Goal: Information Seeking & Learning: Learn about a topic

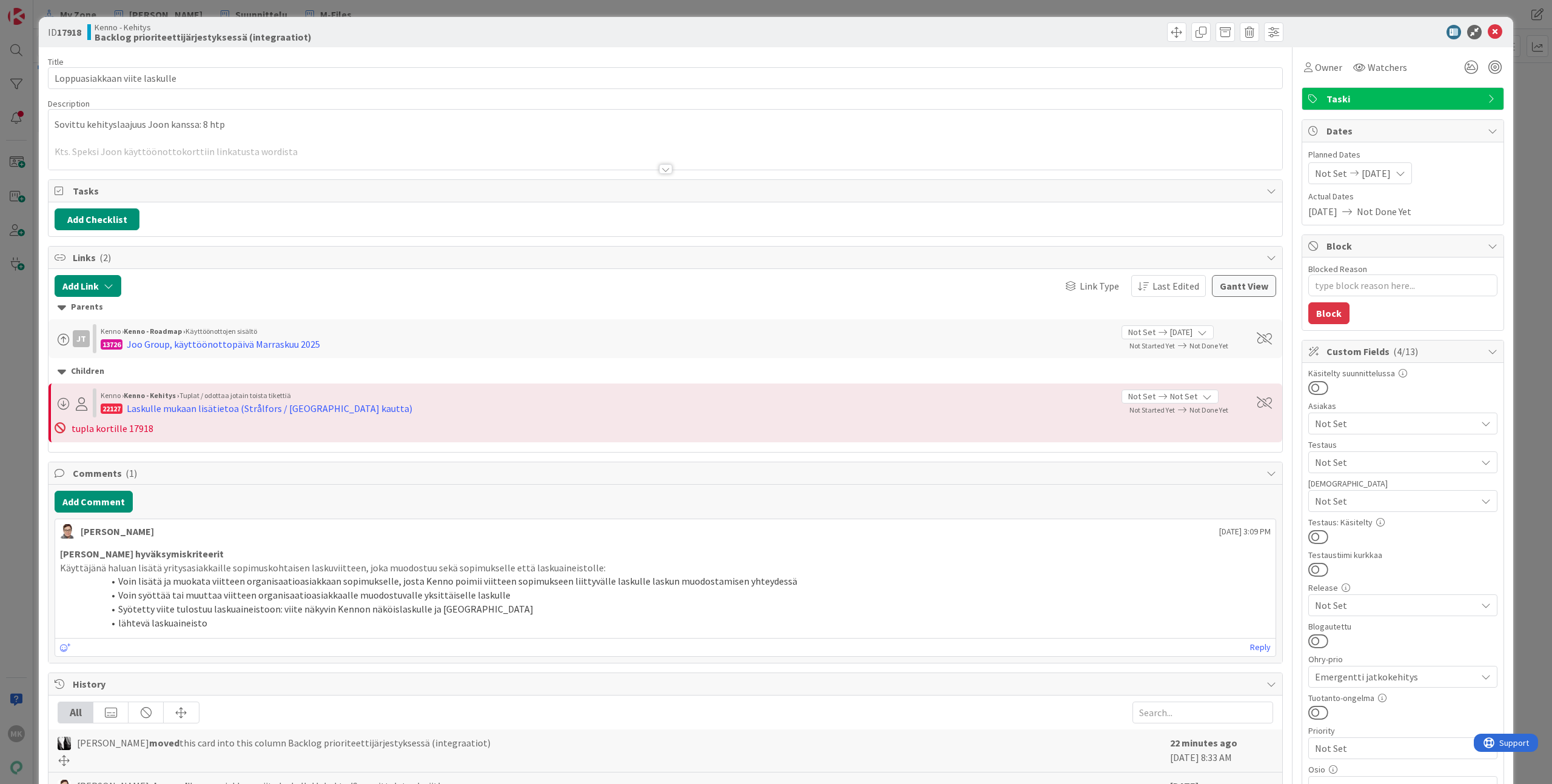
click at [444, 178] on div "Title 29 / 128 Loppuasiakkaan viite laskulle Description Sovittu kehityslaajuus…" at bounding box center [665, 665] width 1235 height 1236
click at [443, 167] on div at bounding box center [665, 154] width 1233 height 30
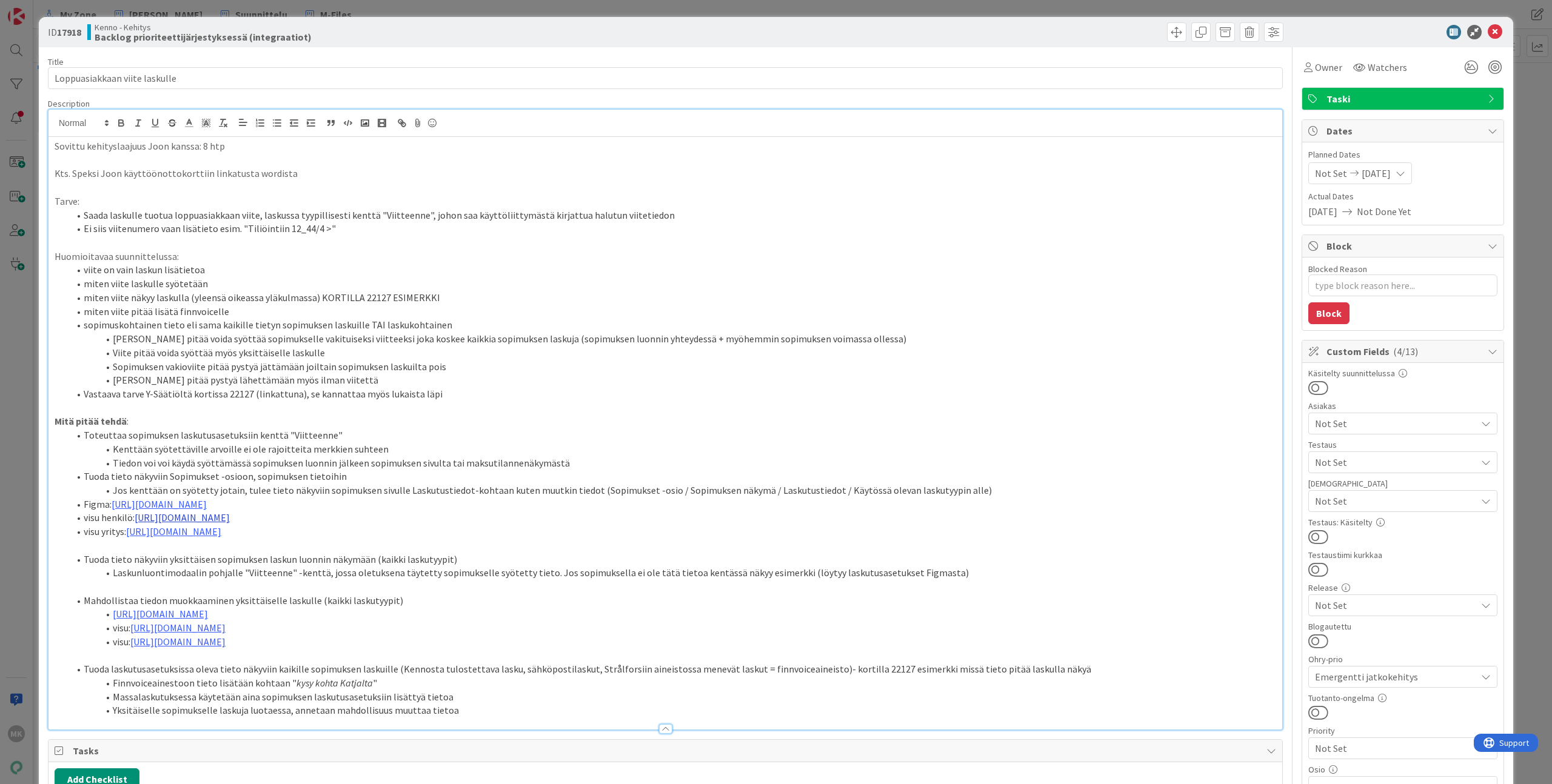
click at [229, 517] on link "https://www.figma.com/design/s06ePFuGvSFkRRSBp8p43G/Reskontra?node-id=26209-129…" at bounding box center [182, 518] width 95 height 13
click at [339, 541] on link "https://www.figma.com/design/s06ePFuGvSFkRRSBp8p43G/Reskontra?node-id=26209-129…" at bounding box center [344, 541] width 83 height 16
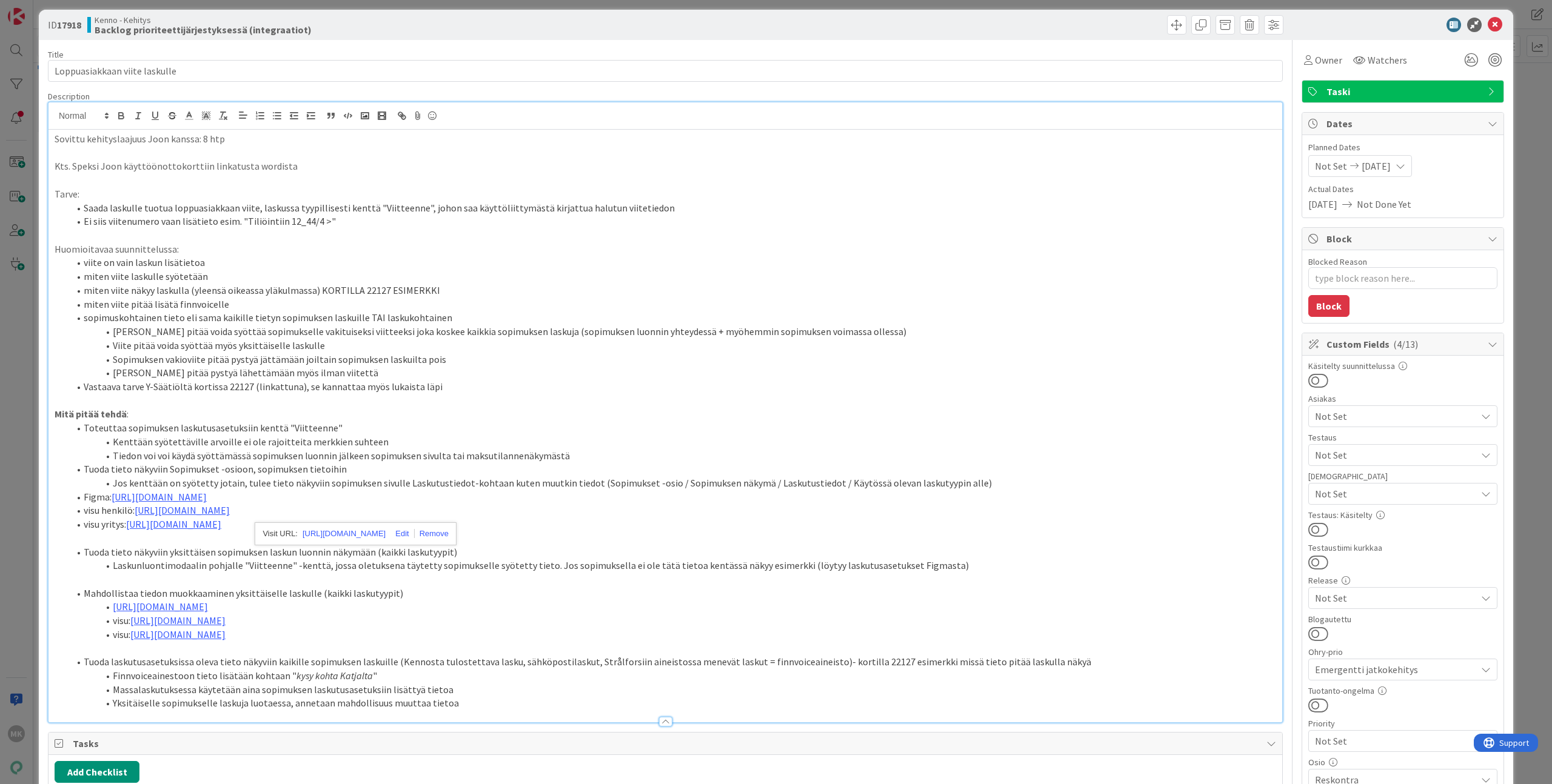
click at [542, 44] on div "Title 29 / 128 Loppuasiakkaan viite laskulle Description Sovittu kehityslaajuus…" at bounding box center [665, 782] width 1235 height 1485
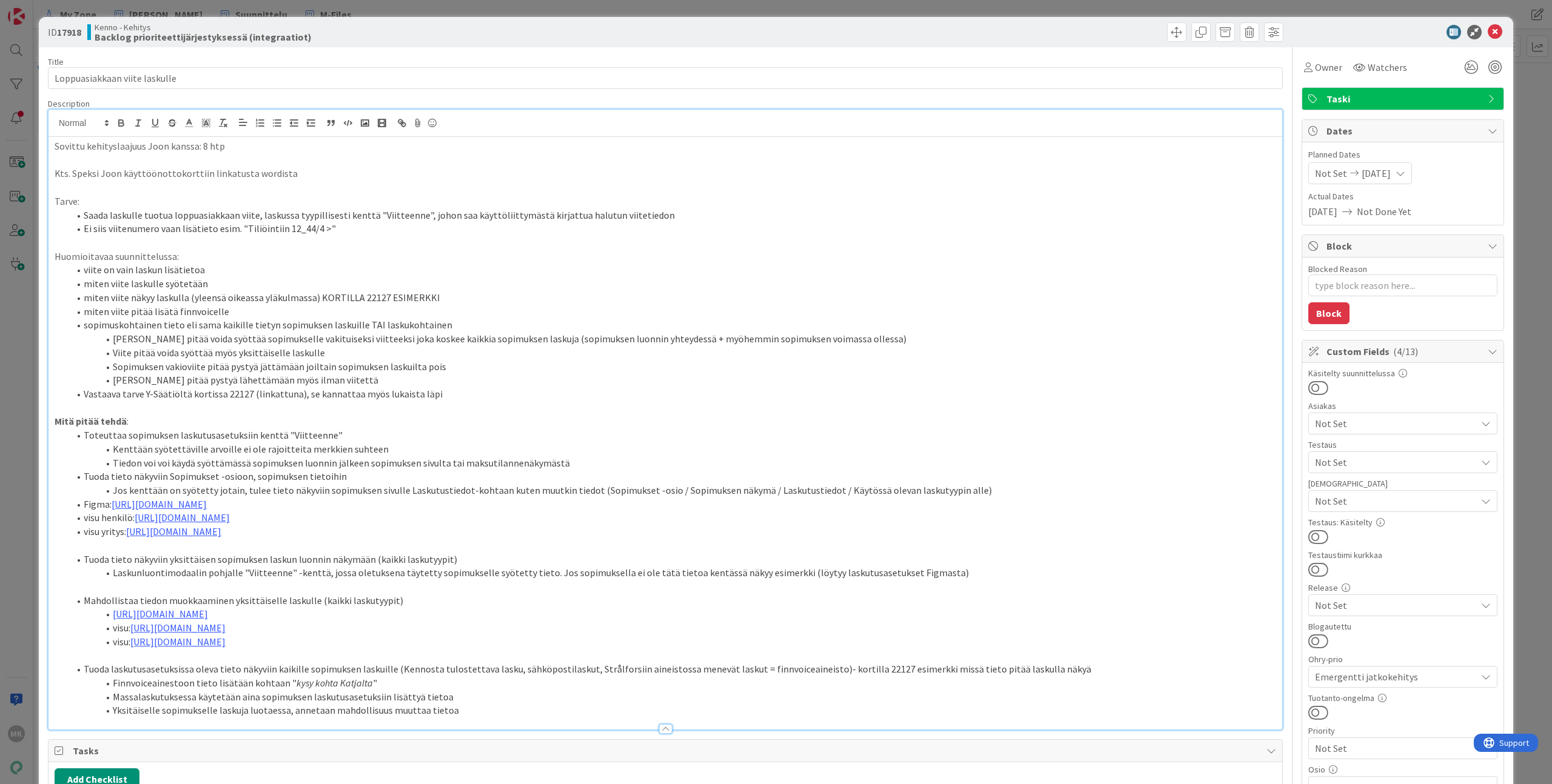
scroll to position [773, 0]
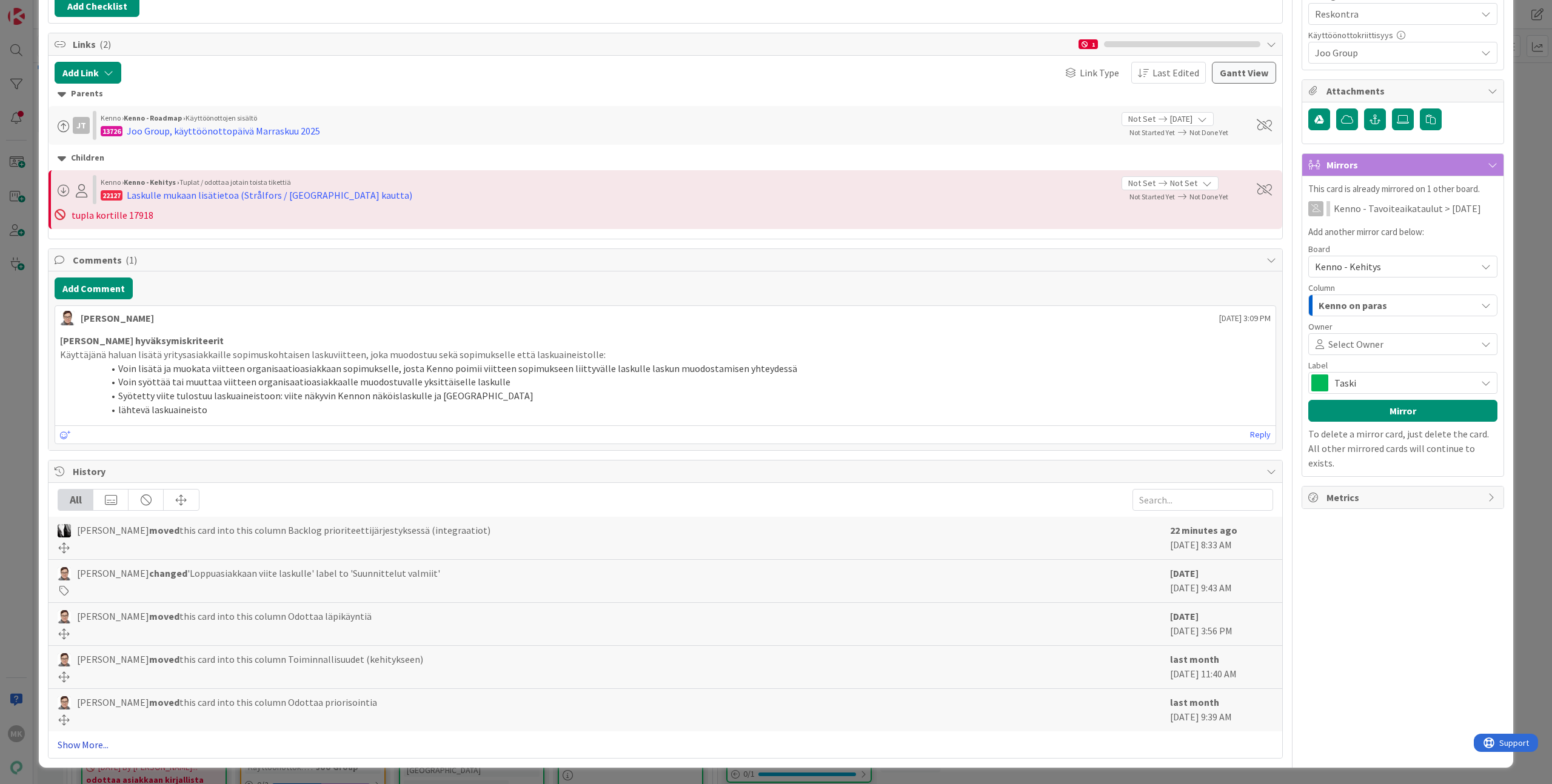
click at [87, 750] on link "Show More..." at bounding box center [665, 745] width 1215 height 14
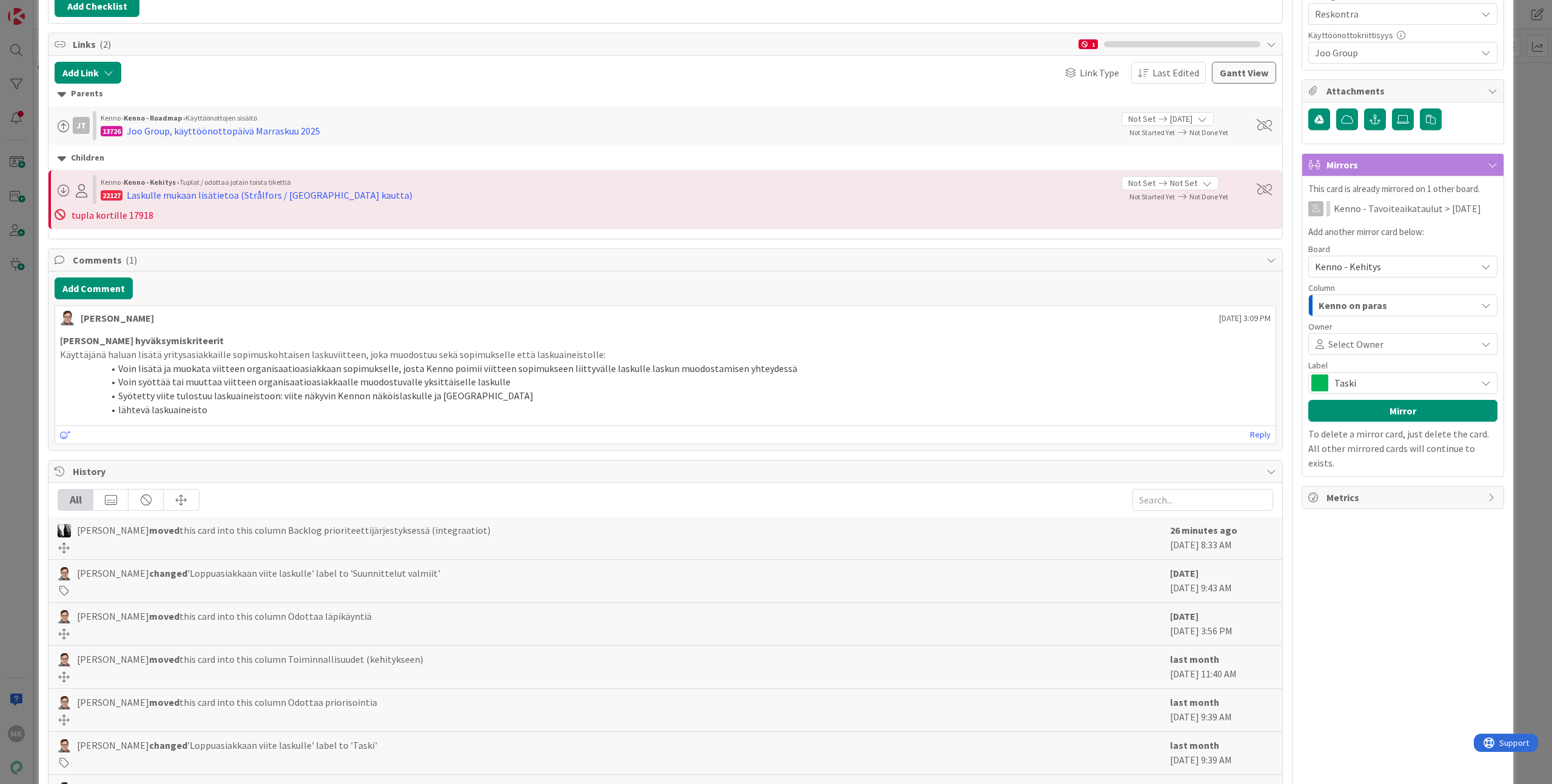
type textarea "x"
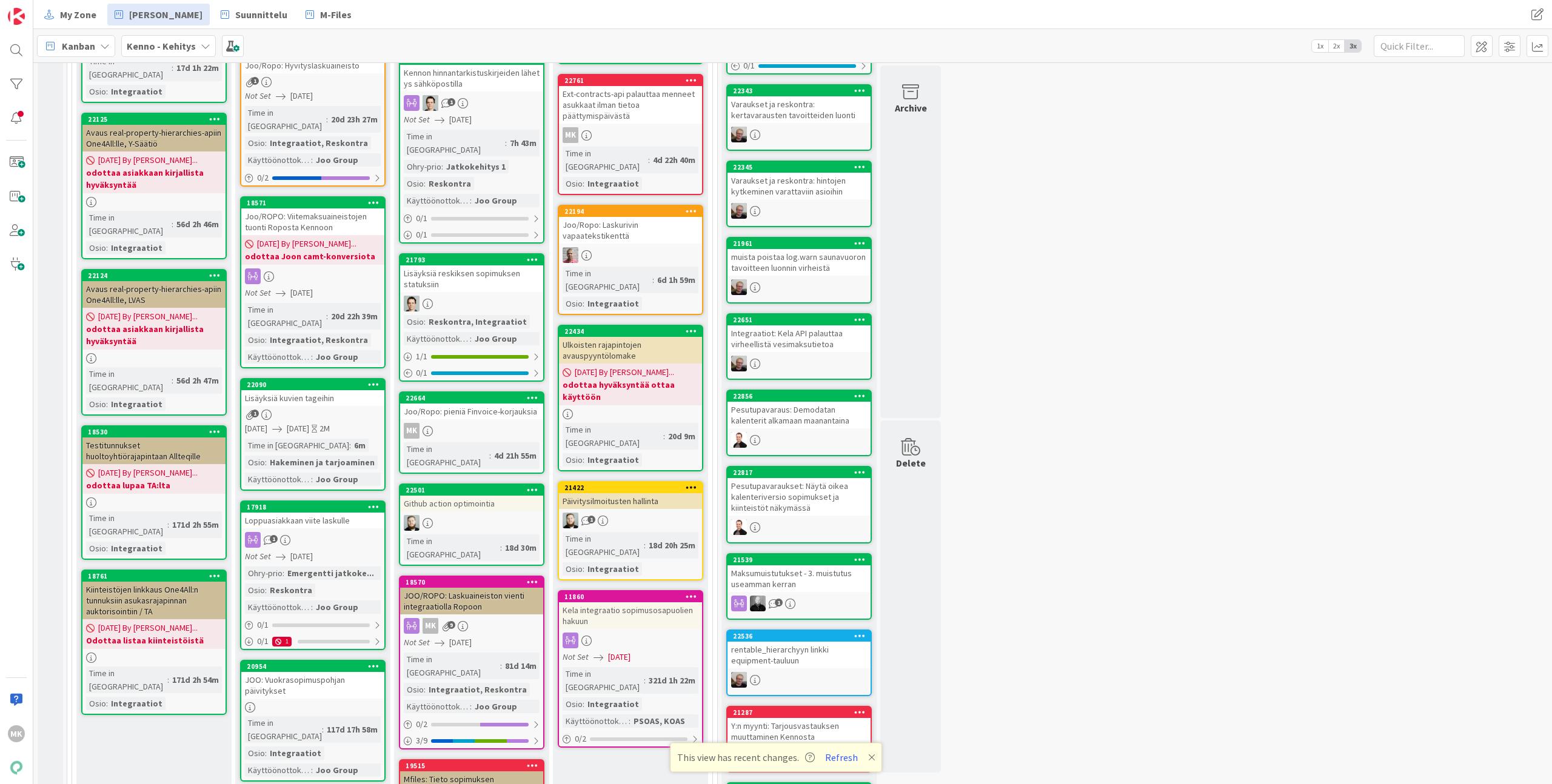
scroll to position [260, 0]
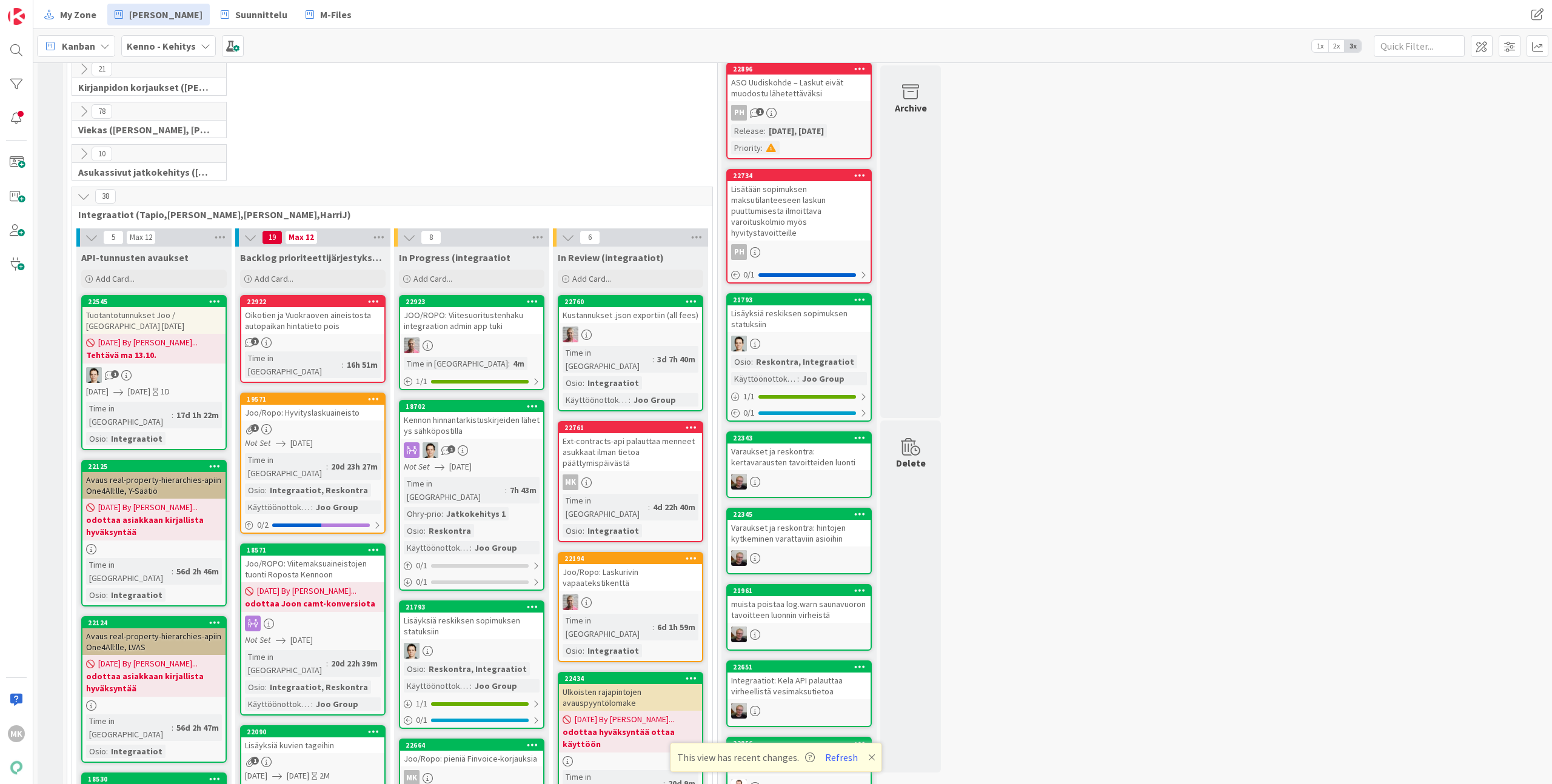
click at [288, 327] on div "Oikotien ja Vuokraoven aineistosta autopaikan hintatieto pois" at bounding box center [313, 321] width 143 height 27
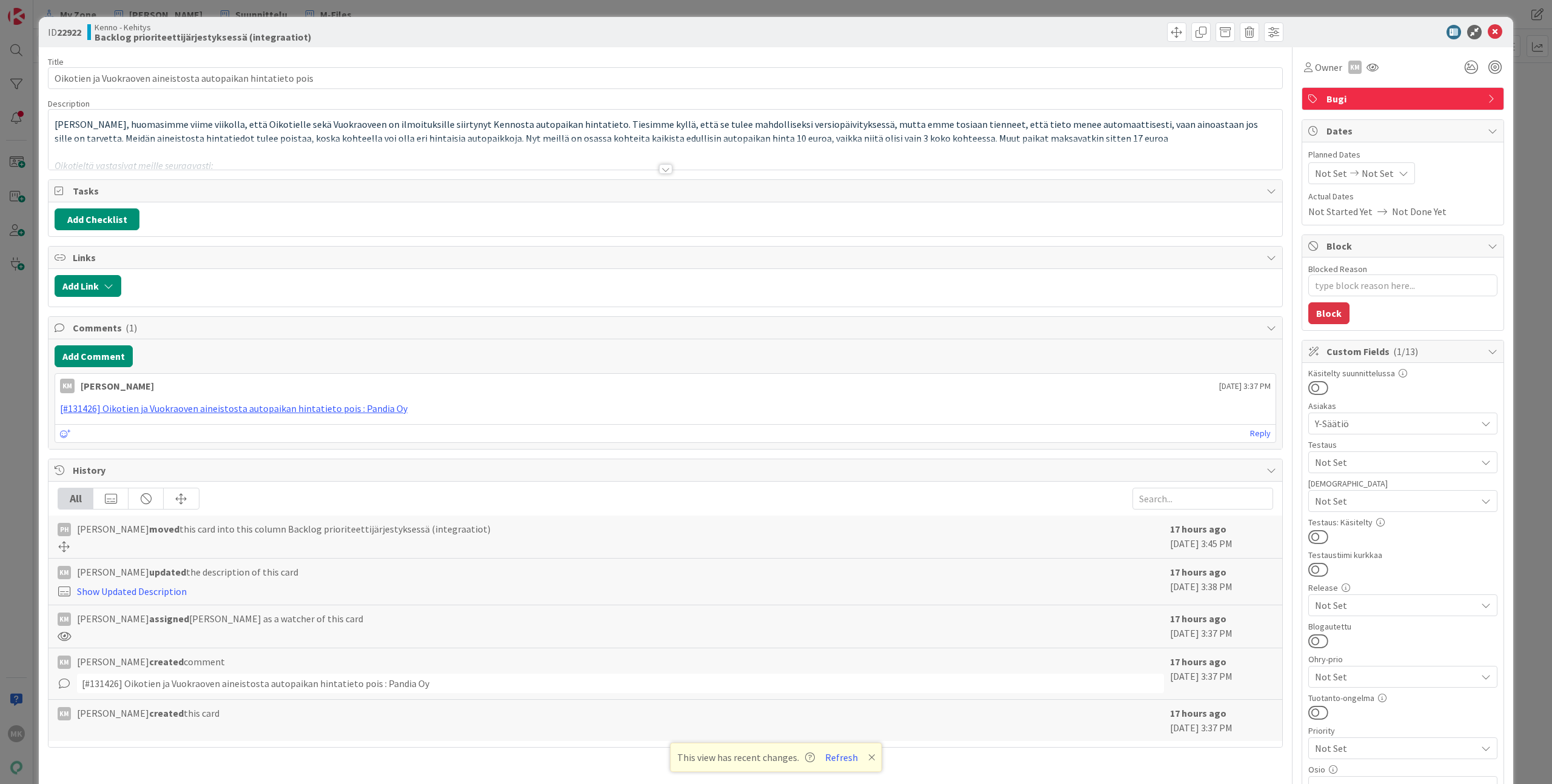
click at [329, 168] on div at bounding box center [665, 154] width 1233 height 30
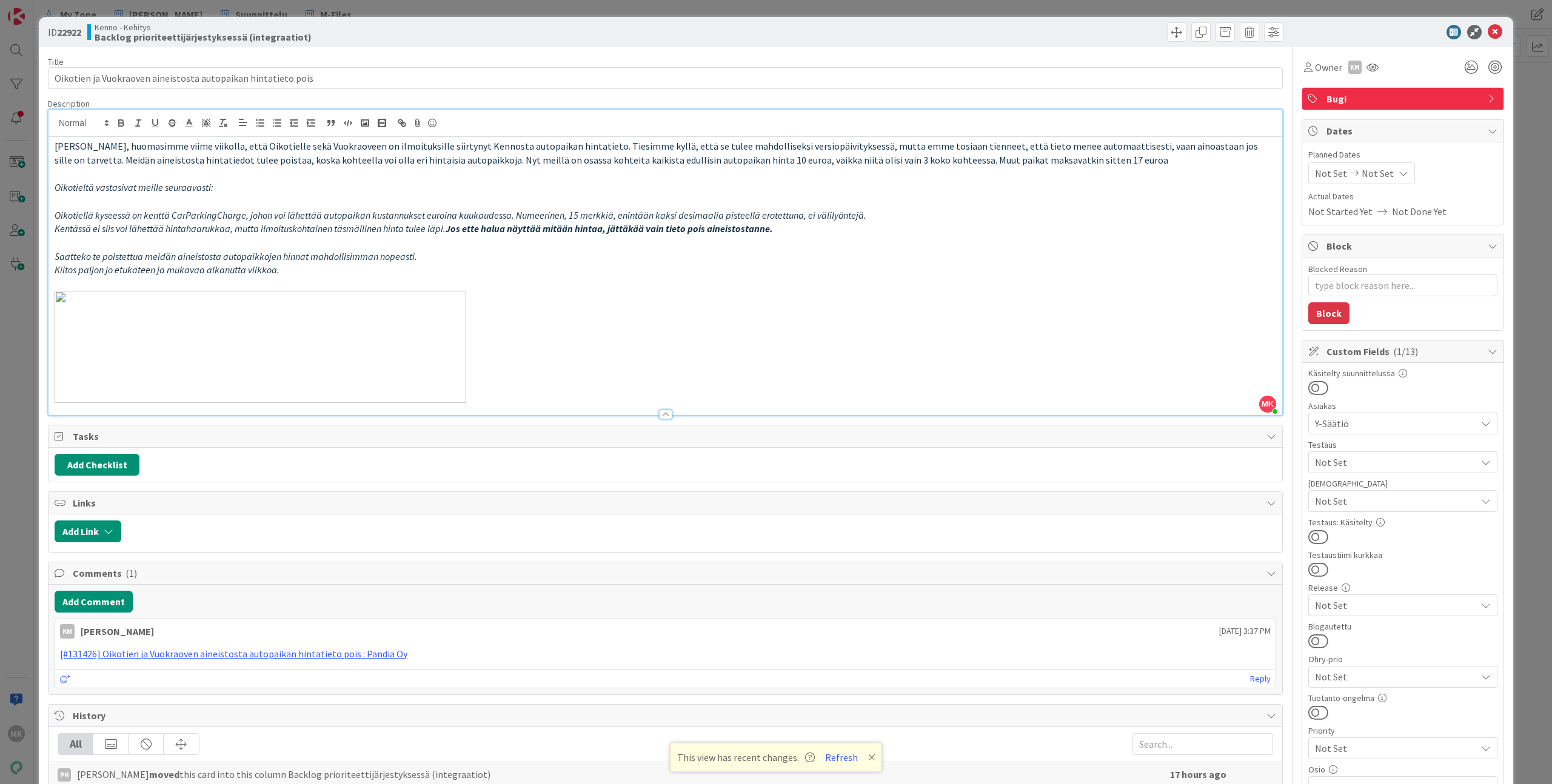
click at [228, 215] on em "Oikotiellä kyseessä on kenttä CarParkingCharge, johon voi lähettää autopaikan k…" at bounding box center [461, 215] width 812 height 13
click at [229, 219] on em "Oikotiellä kyseessä on kenttä CarParkingCharge, johon voi lähettää autopaikan k…" at bounding box center [461, 215] width 812 height 13
copy em "CarParkingCharge"
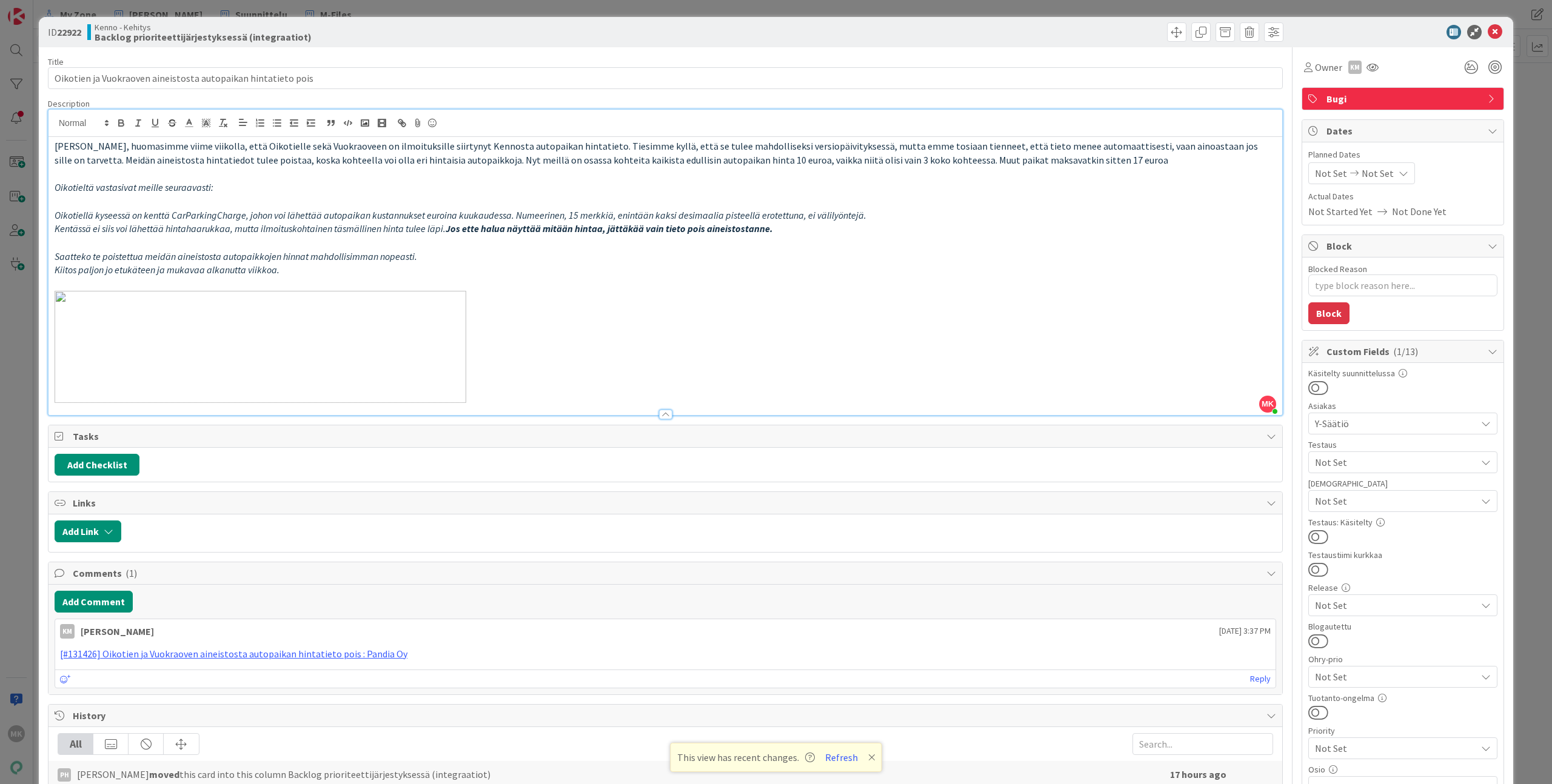
click at [401, 55] on div "Title 61 / 128 Oikotien ja Vuokraoven aineistosta autopaikan hintatieto pois De…" at bounding box center [665, 562] width 1235 height 1029
type textarea "x"
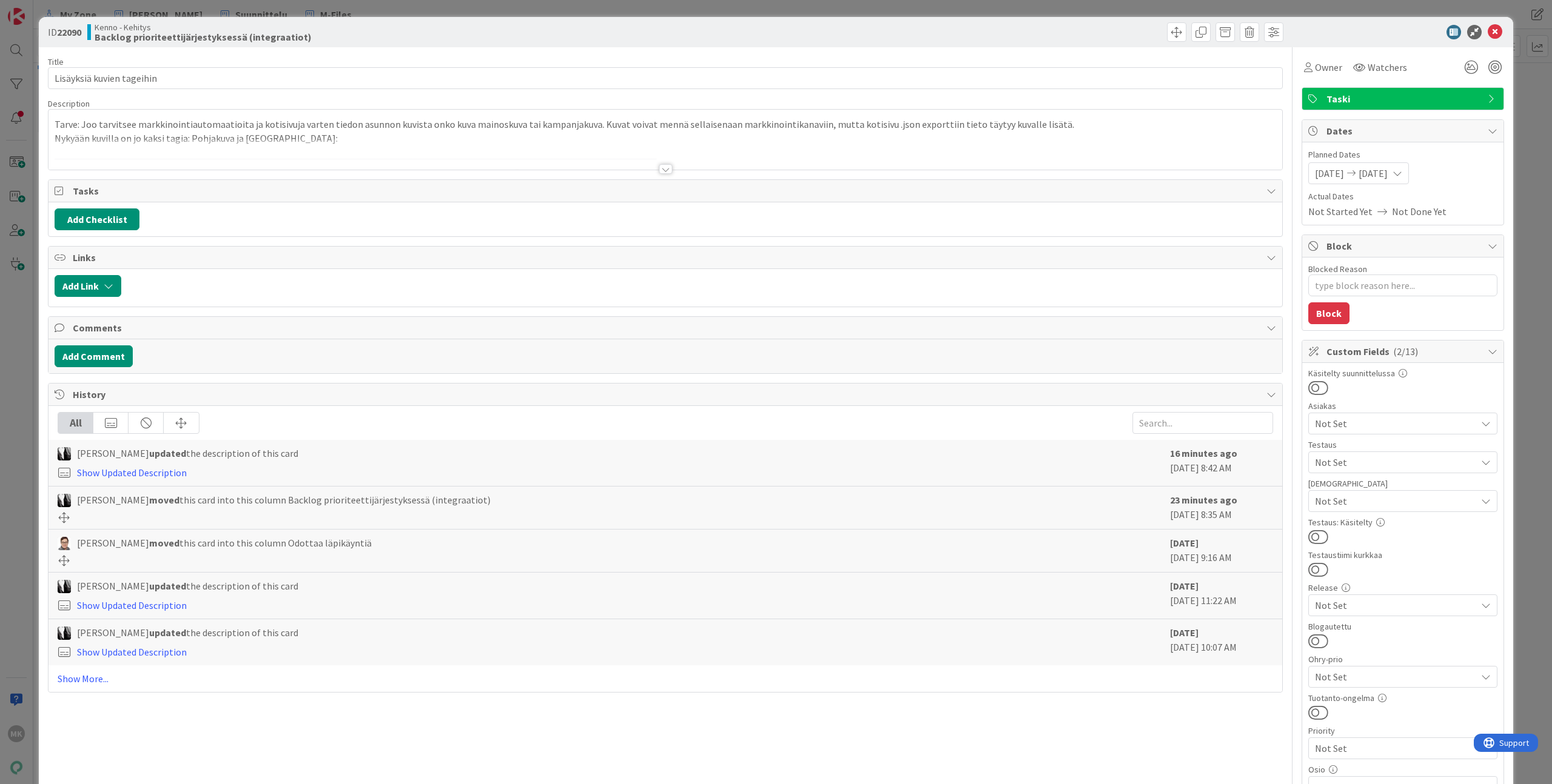
click at [475, 151] on div at bounding box center [665, 154] width 1233 height 30
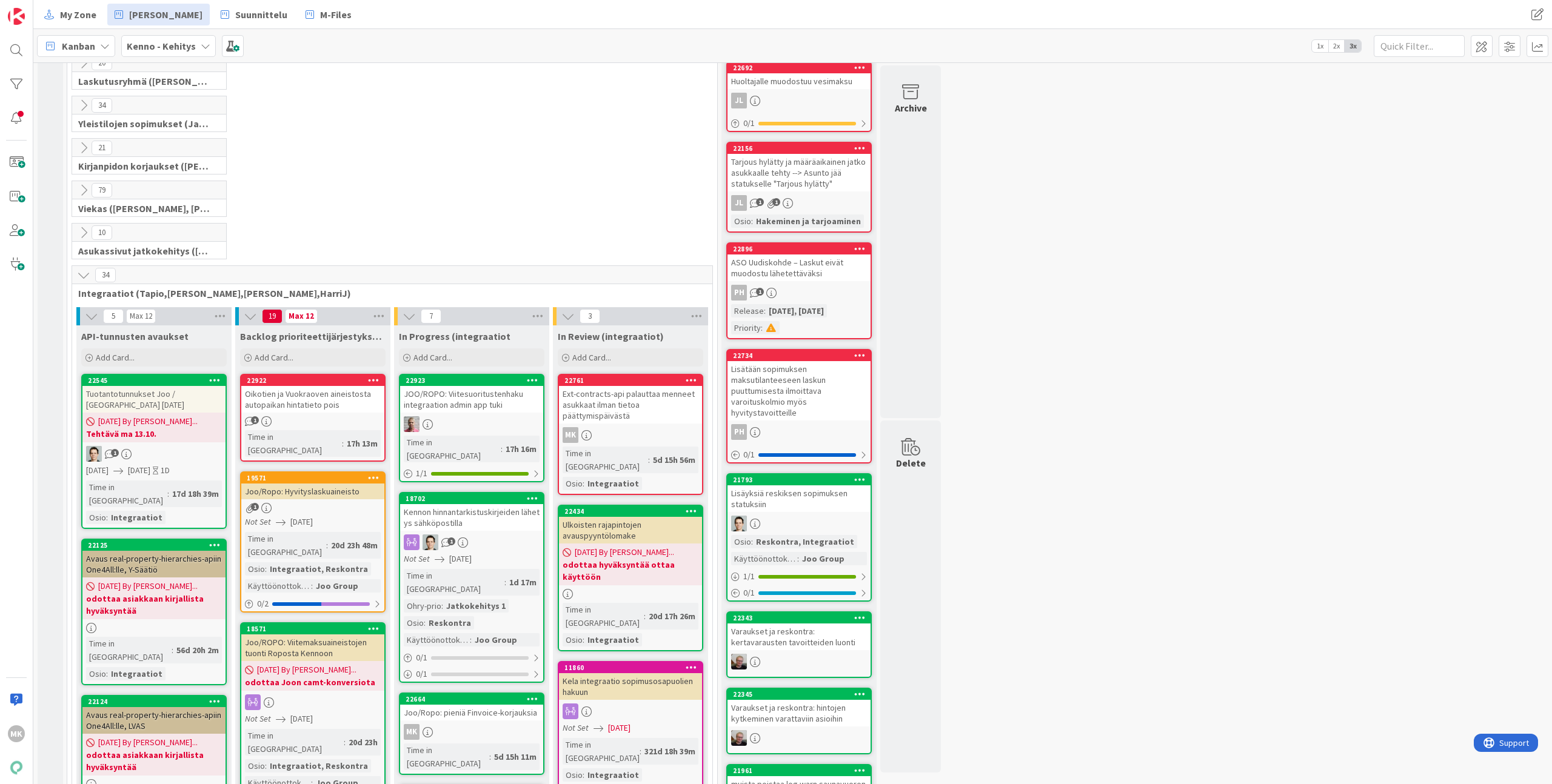
click at [332, 484] on div "Joo/Ropo: Hyvityslaskuaineisto" at bounding box center [313, 492] width 143 height 16
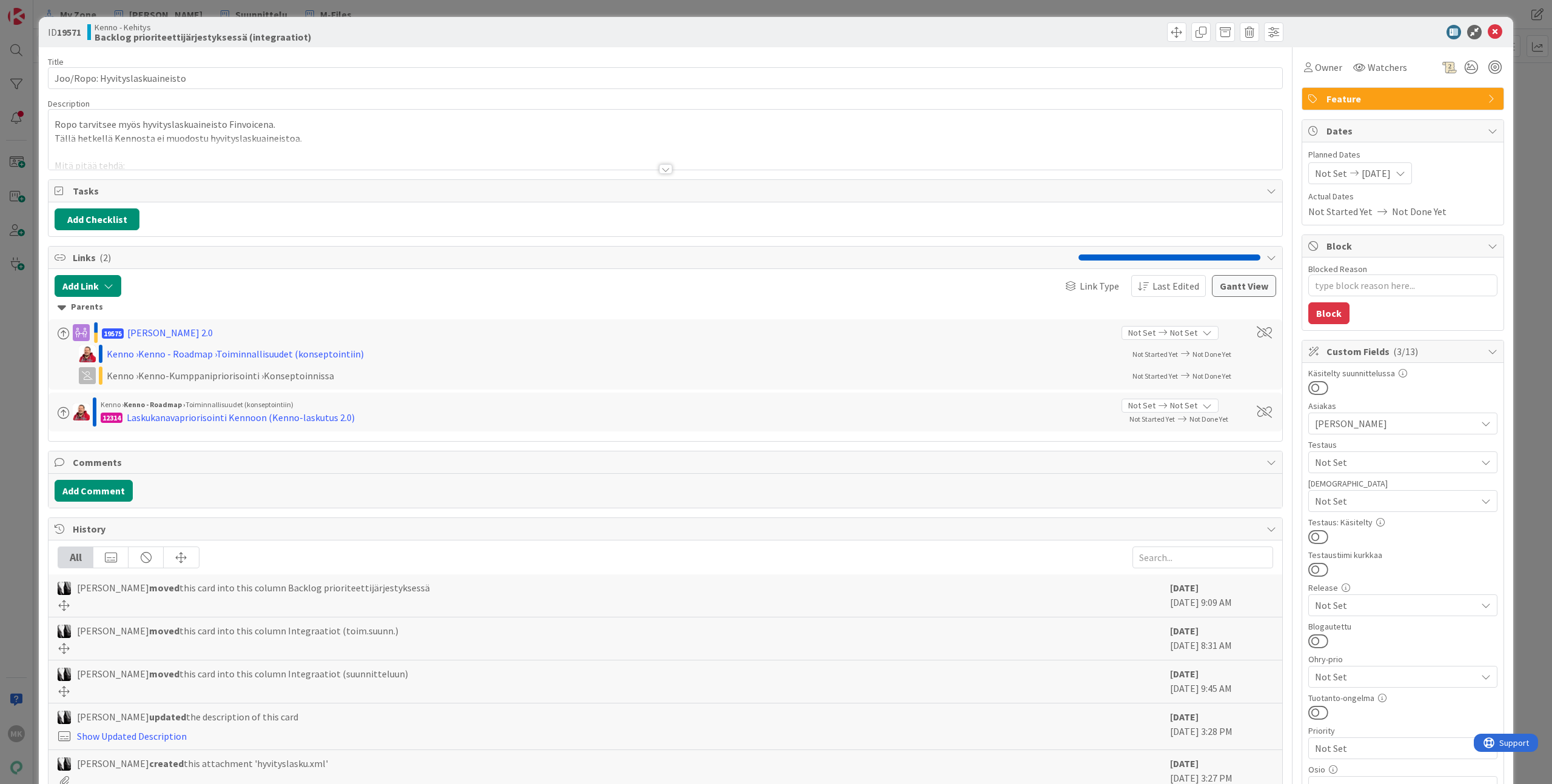
click at [261, 151] on div at bounding box center [665, 154] width 1233 height 30
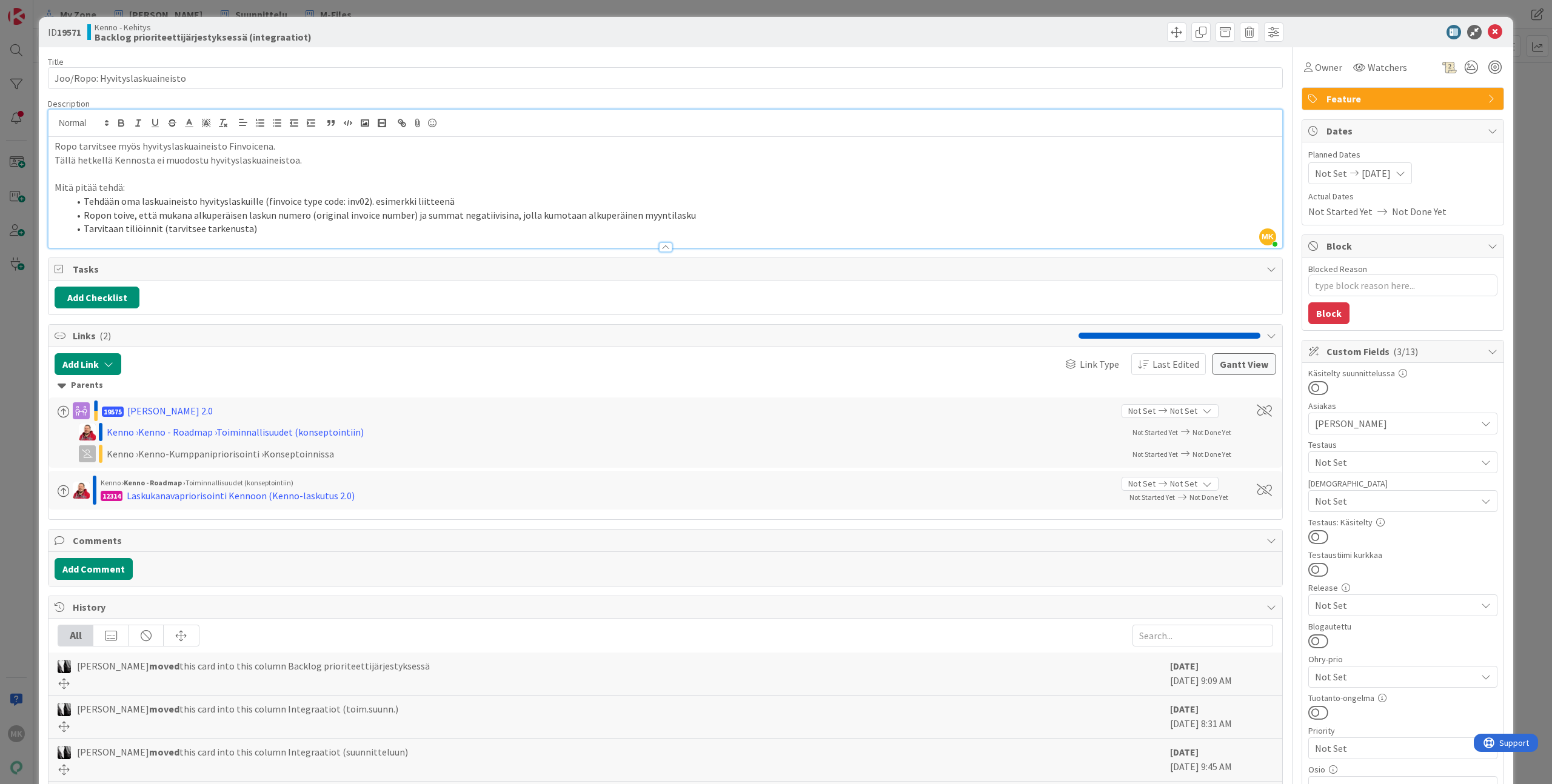
type textarea "x"
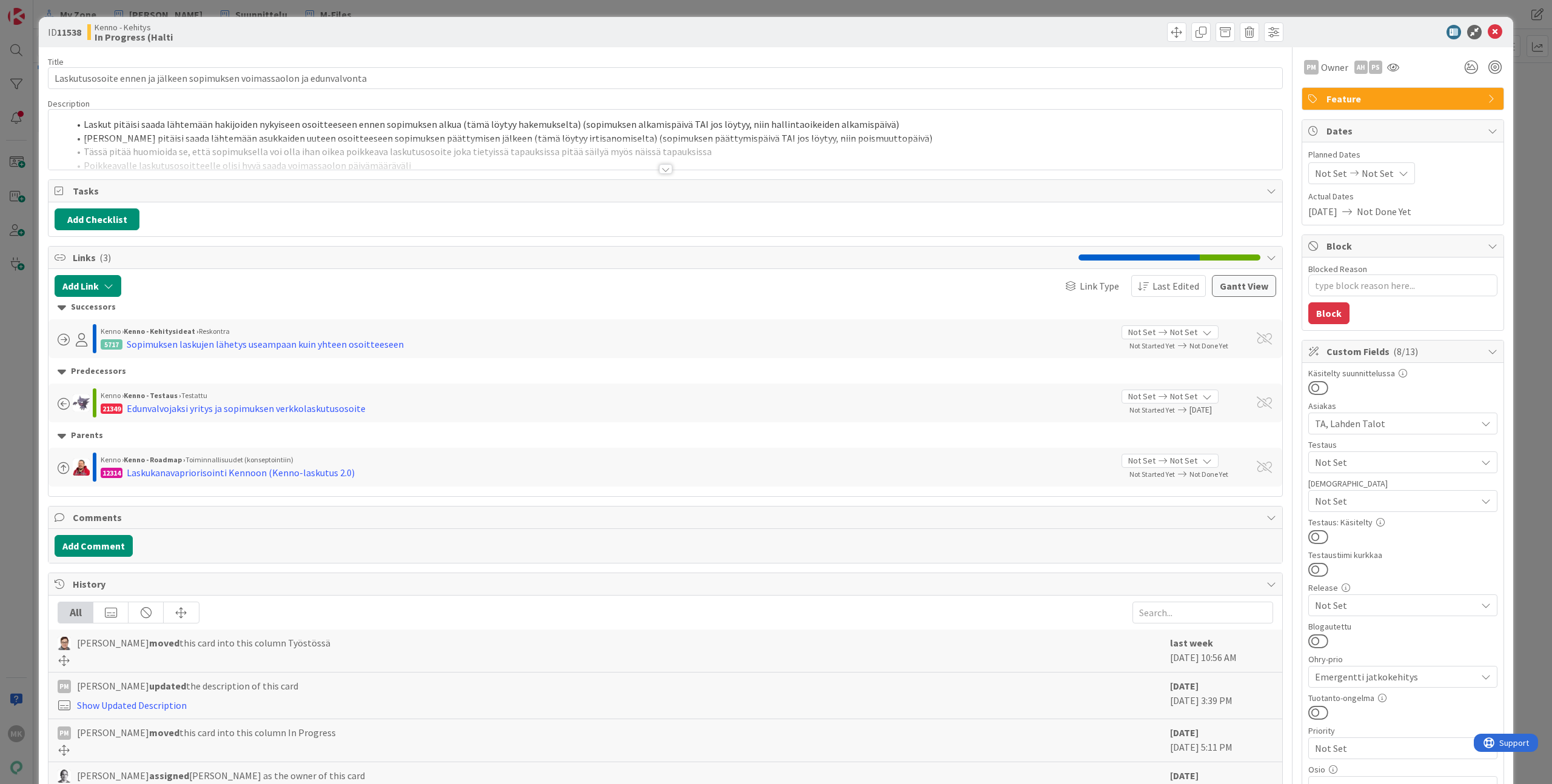
click at [554, 168] on div at bounding box center [665, 154] width 1233 height 30
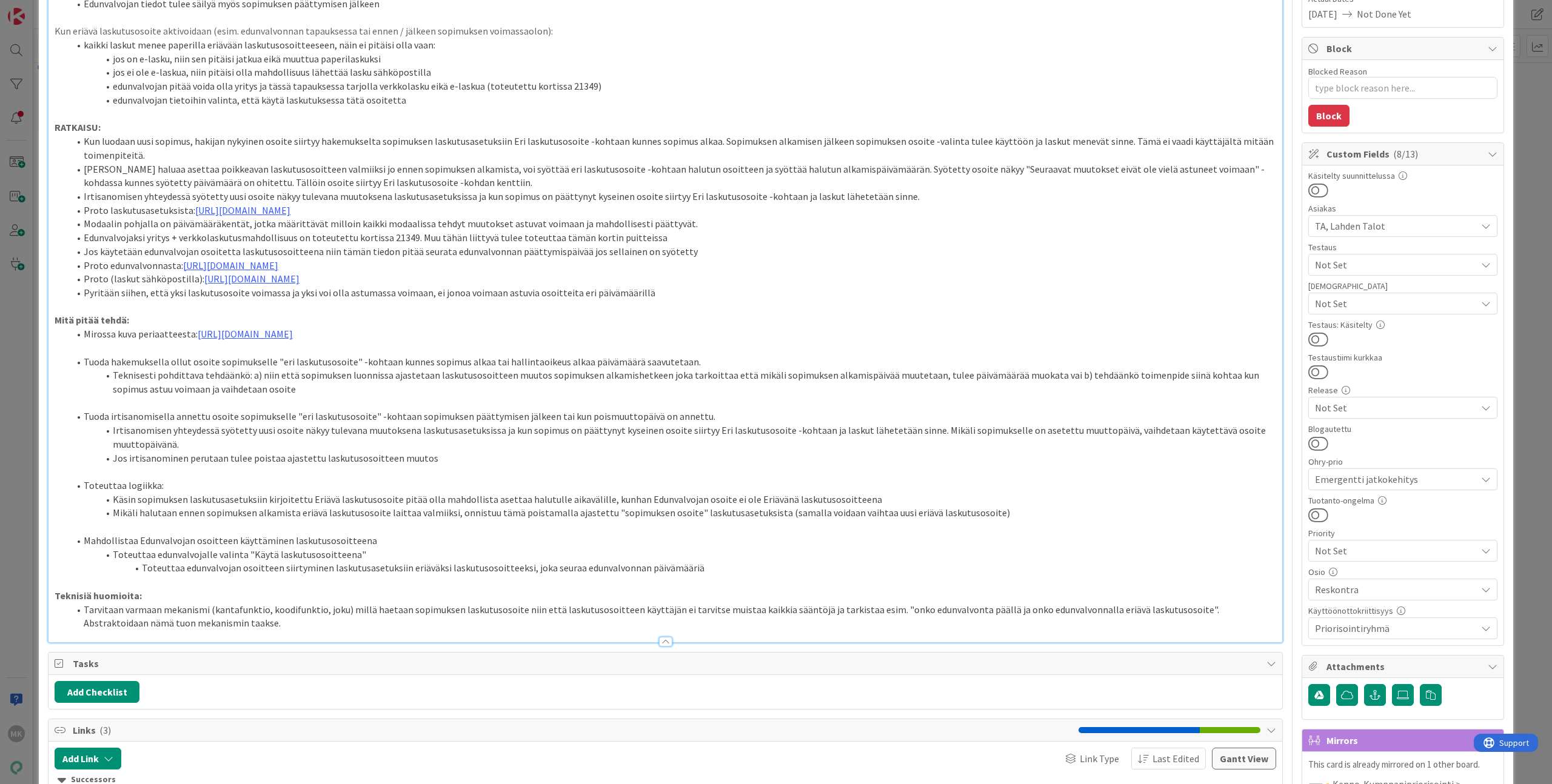
scroll to position [190, 0]
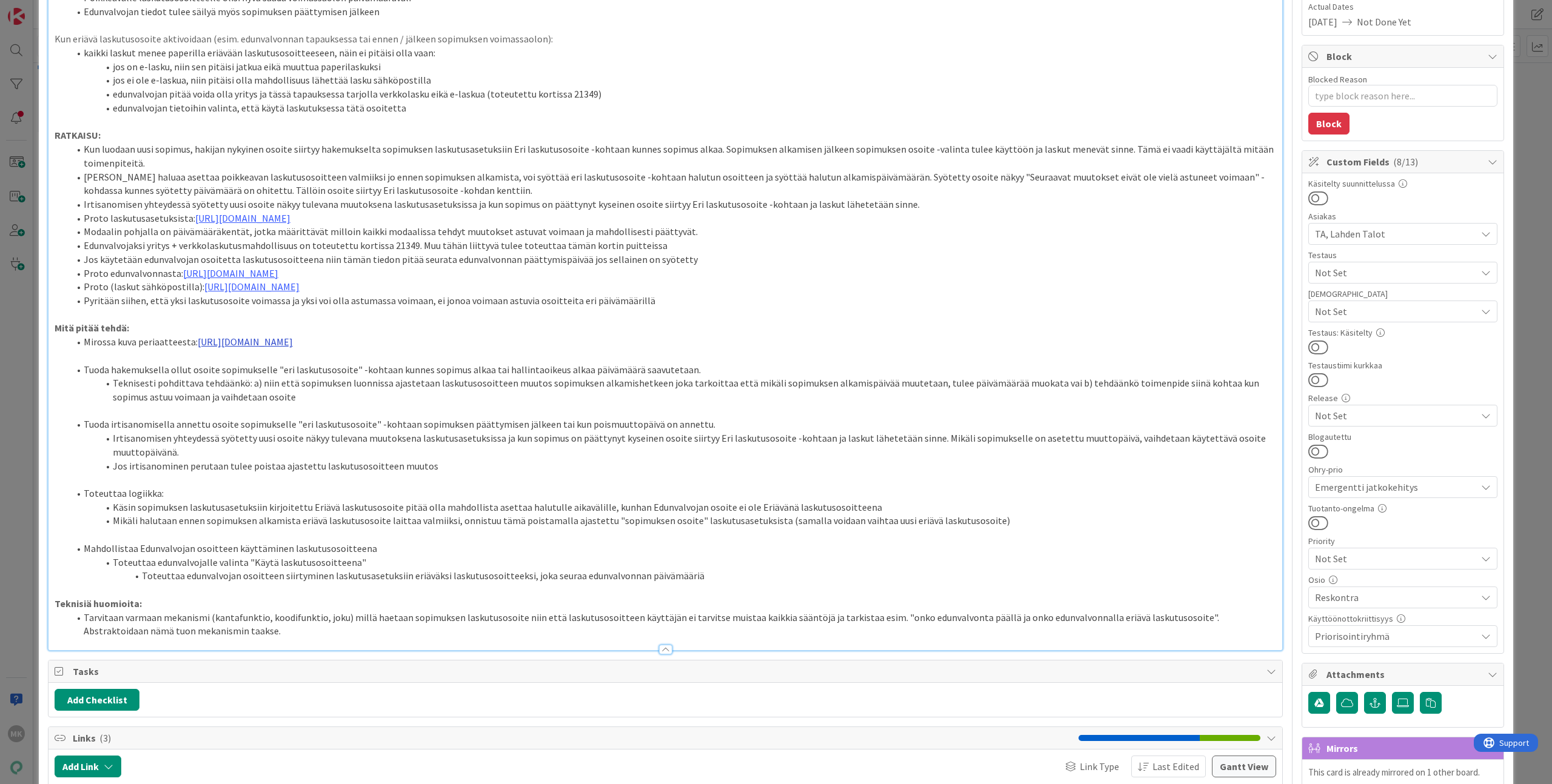
click at [293, 344] on link "https://miro.com/app/board/o9J_l3fE_6U=/?moveToWidget=3458764633676363004&cot=14" at bounding box center [246, 342] width 95 height 13
click at [352, 365] on link "https://miro.com/app/board/o9J_l3fE_6U=?cot=14&moveToWidget=3458764633676363004" at bounding box center [349, 366] width 83 height 16
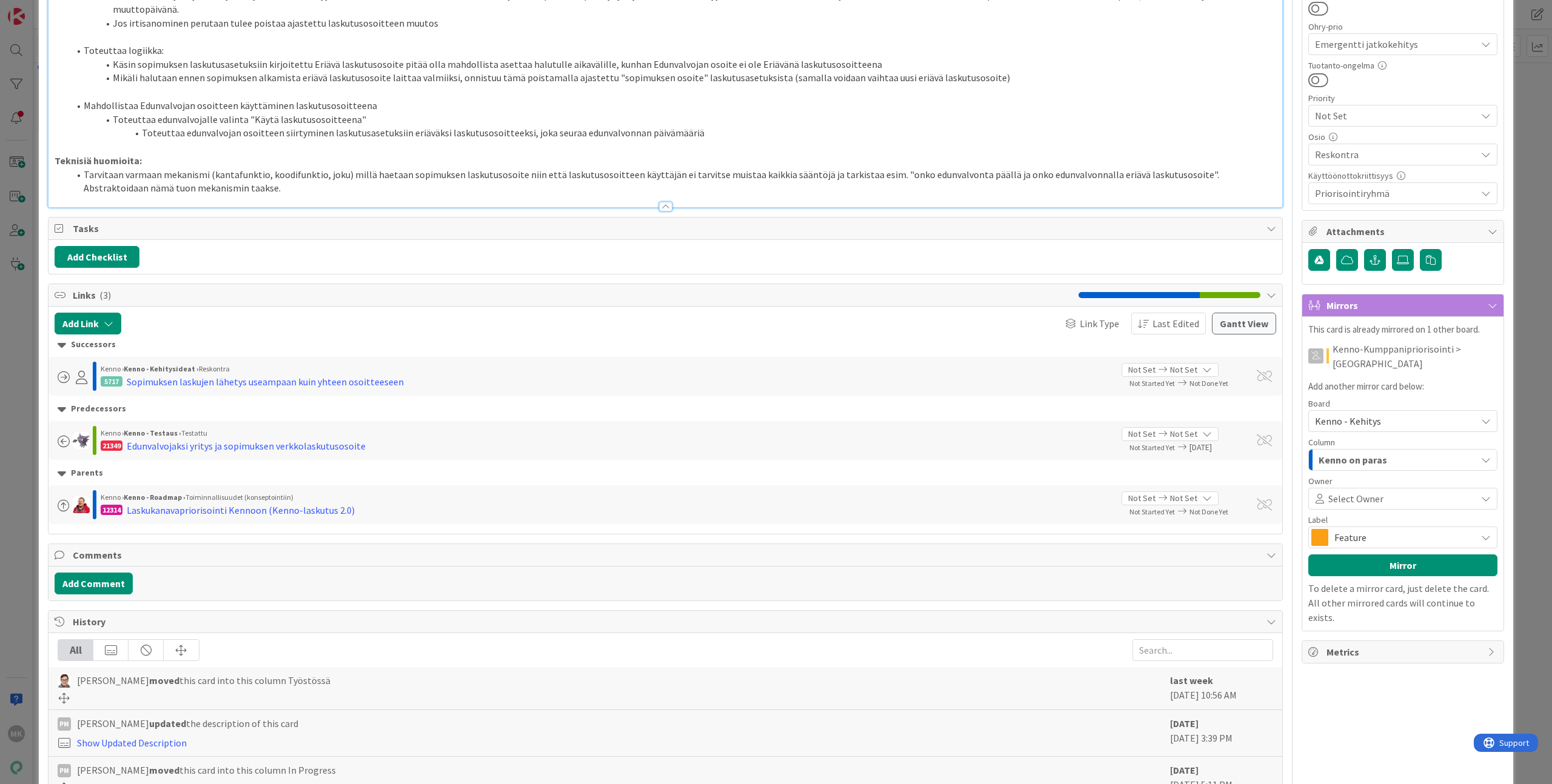
scroll to position [717, 0]
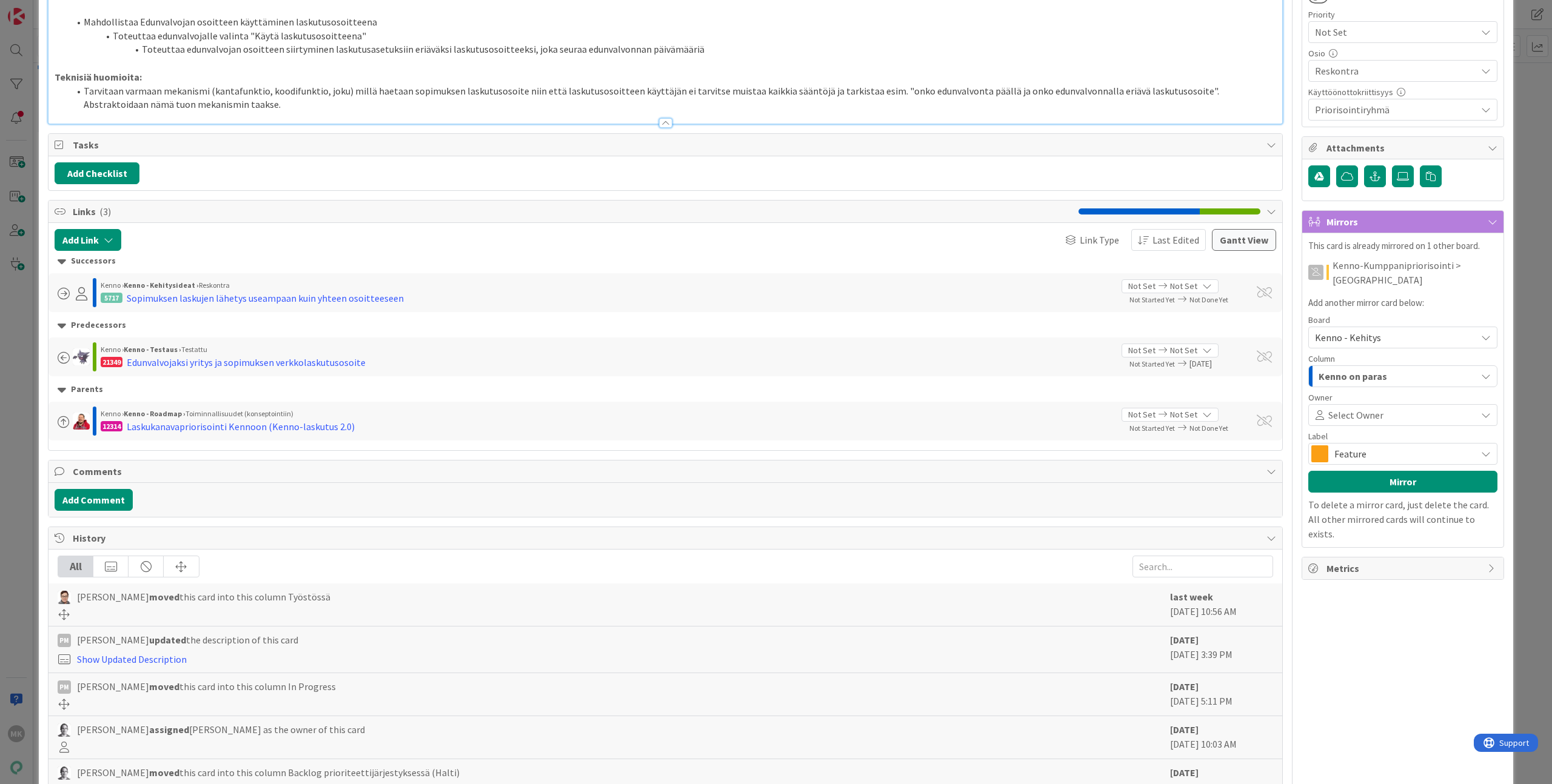
click at [975, 170] on div "Add Checklist" at bounding box center [665, 173] width 1221 height 22
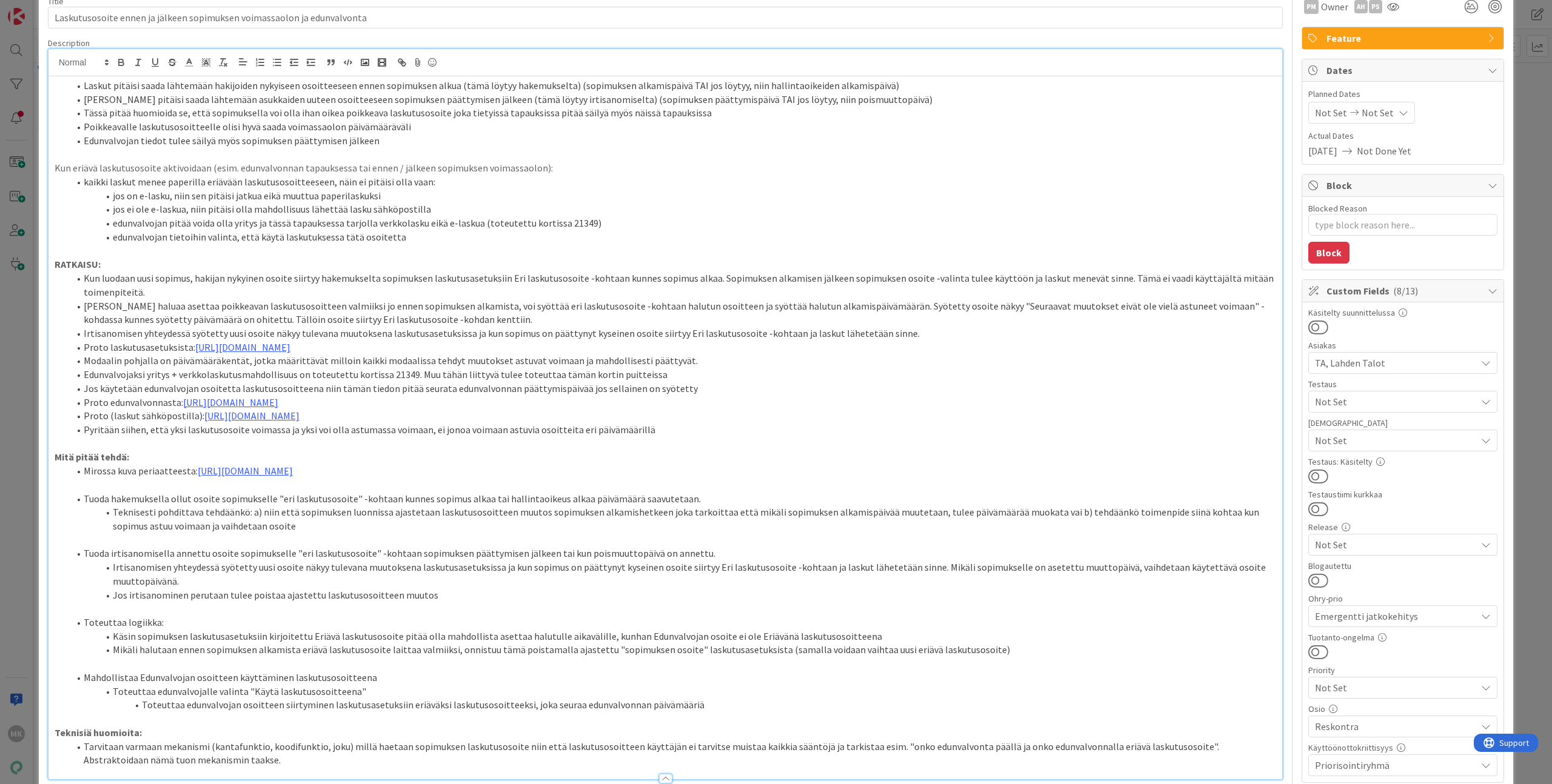
scroll to position [0, 0]
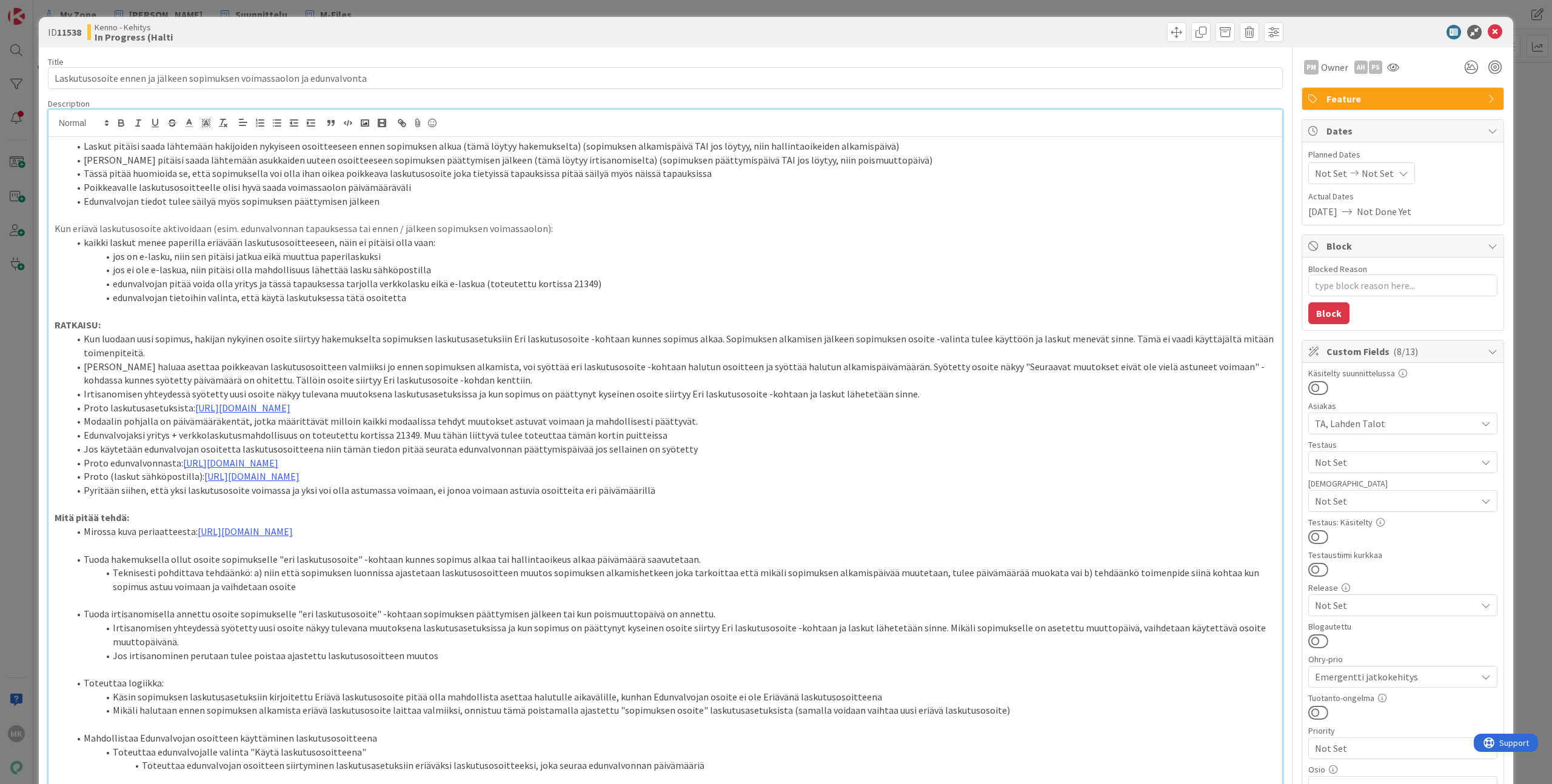
type textarea "x"
